Goal: Task Accomplishment & Management: Manage account settings

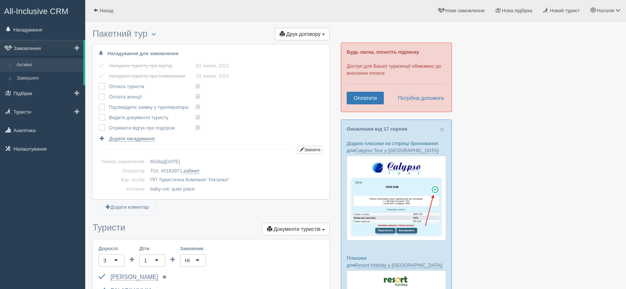
click at [27, 64] on link "Активні" at bounding box center [48, 65] width 70 height 13
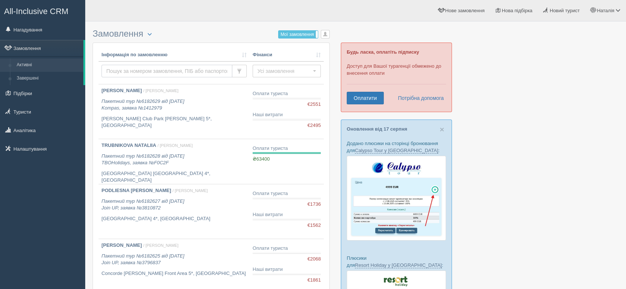
click at [125, 68] on input "text" at bounding box center [167, 71] width 131 height 13
type input "chobotiuk"
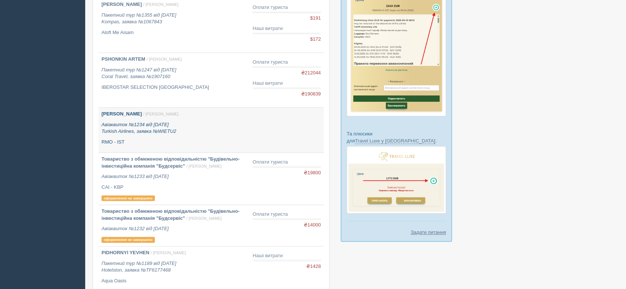
scroll to position [371, 0]
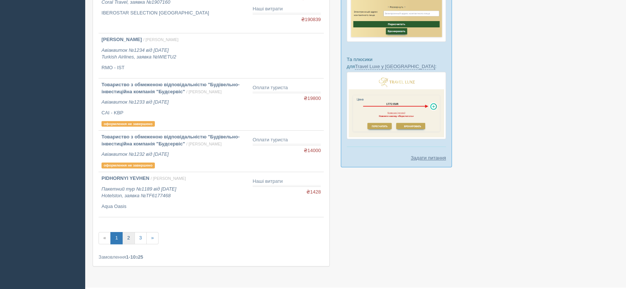
click at [130, 239] on link "2" at bounding box center [128, 238] width 12 height 12
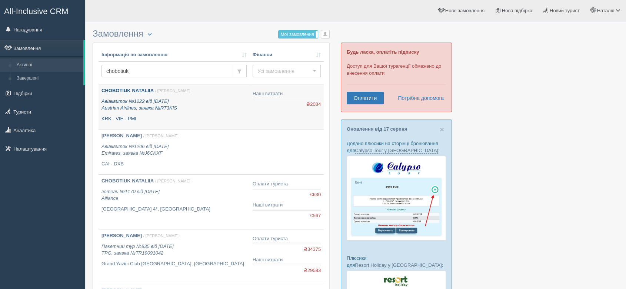
click at [187, 103] on p "Авіаквиток №1222 від 31.08.2022 Austrian Airlines, заявка №RT3KIS" at bounding box center [174, 105] width 145 height 14
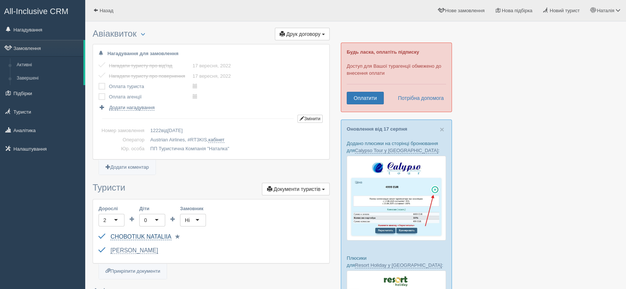
click at [168, 235] on link "CHOBOTIUK NATALIIA" at bounding box center [140, 237] width 61 height 7
click at [371, 100] on link "Оплатити" at bounding box center [365, 98] width 37 height 13
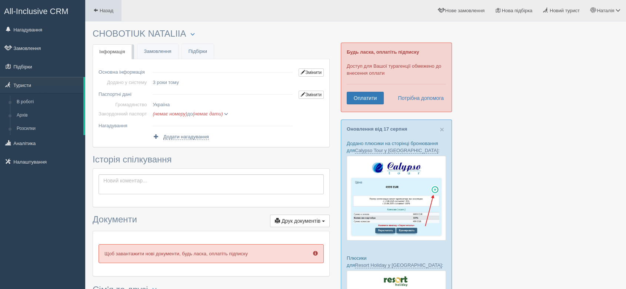
click at [105, 10] on span "Назад" at bounding box center [107, 11] width 14 height 6
click at [107, 8] on span "Назад" at bounding box center [107, 11] width 14 height 6
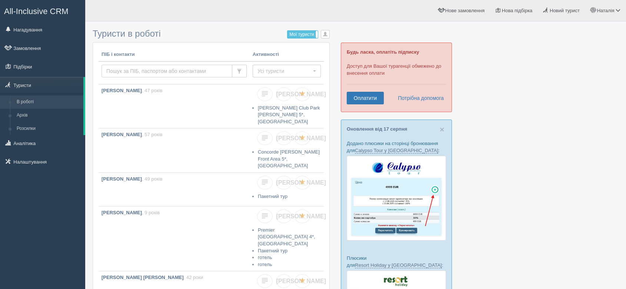
click at [146, 68] on input "text" at bounding box center [167, 71] width 131 height 13
type input "chobotiuk nataliia"
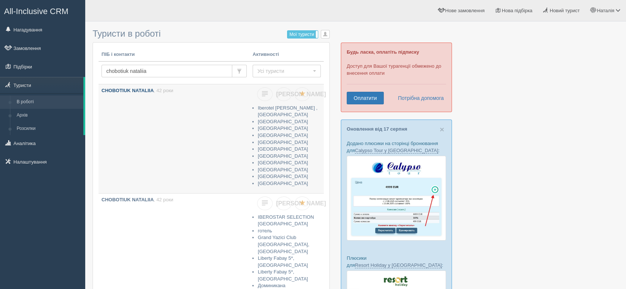
click at [149, 91] on b "CHOBOTIUK NATALIIA" at bounding box center [128, 91] width 52 height 6
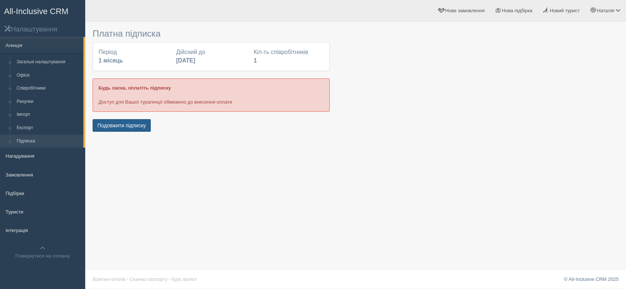
click at [138, 123] on button "Подовжити підписку" at bounding box center [122, 125] width 58 height 13
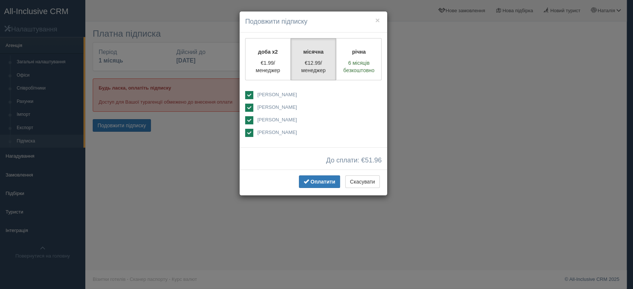
click at [272, 92] on span "[PERSON_NAME]" at bounding box center [277, 95] width 40 height 6
checkbox input "false"
click at [271, 121] on span "[PERSON_NAME]" at bounding box center [277, 120] width 40 height 6
checkbox input "false"
click at [273, 133] on span "[PERSON_NAME]" at bounding box center [277, 133] width 40 height 6
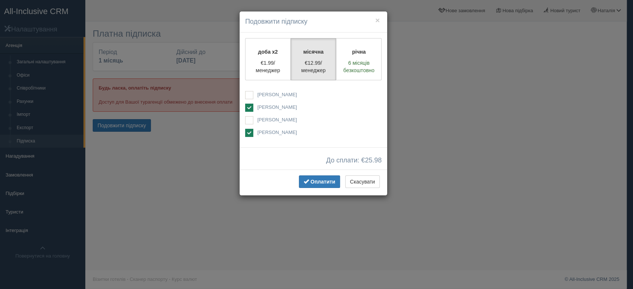
checkbox input "false"
click at [311, 185] on span "Оплатити" at bounding box center [322, 182] width 25 height 6
